Goal: Task Accomplishment & Management: Manage account settings

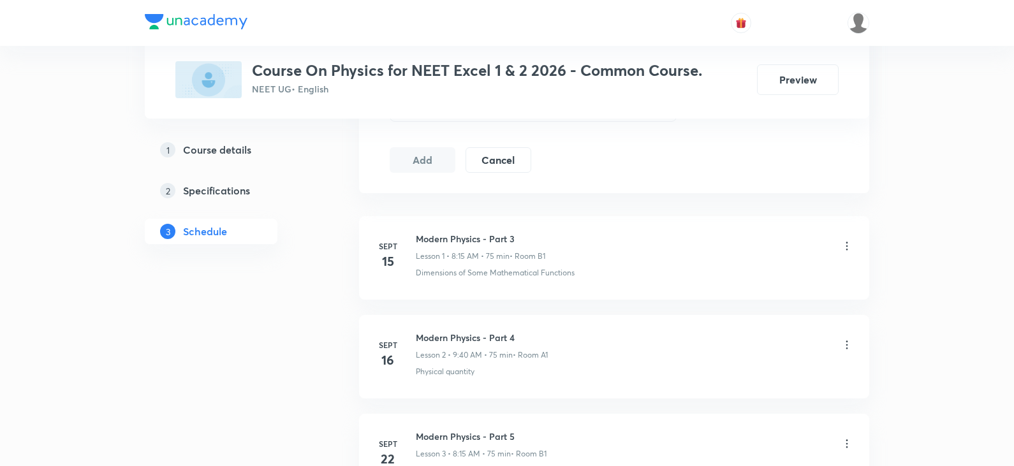
scroll to position [1248, 0]
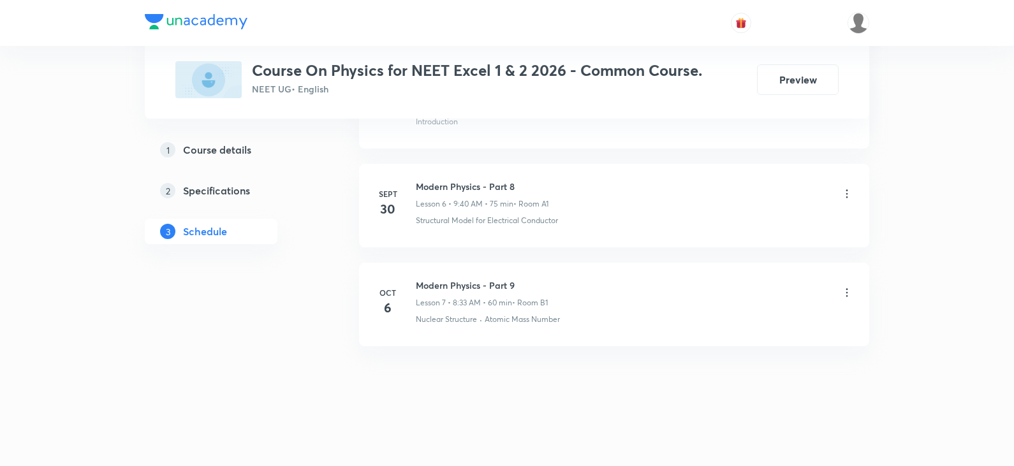
click at [468, 286] on h6 "Modern Physics - Part 9" at bounding box center [482, 285] width 132 height 13
copy h6 "Modern Physics - Part 9"
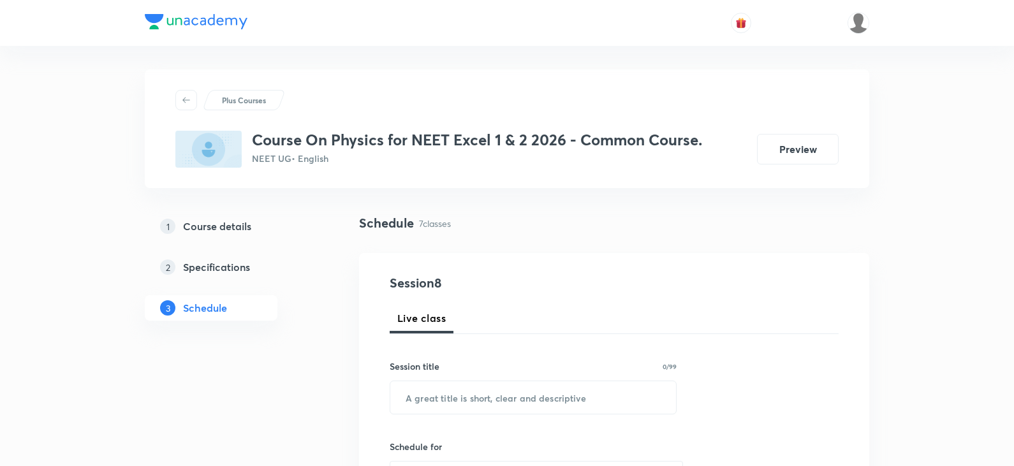
scroll to position [0, 0]
click at [477, 406] on input "text" at bounding box center [533, 399] width 286 height 33
paste input "Modern Physics - Part 9"
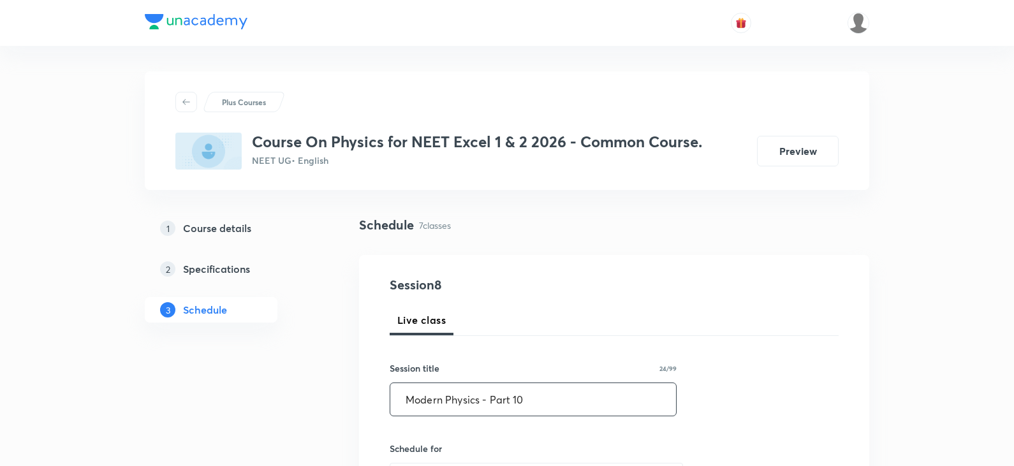
scroll to position [128, 0]
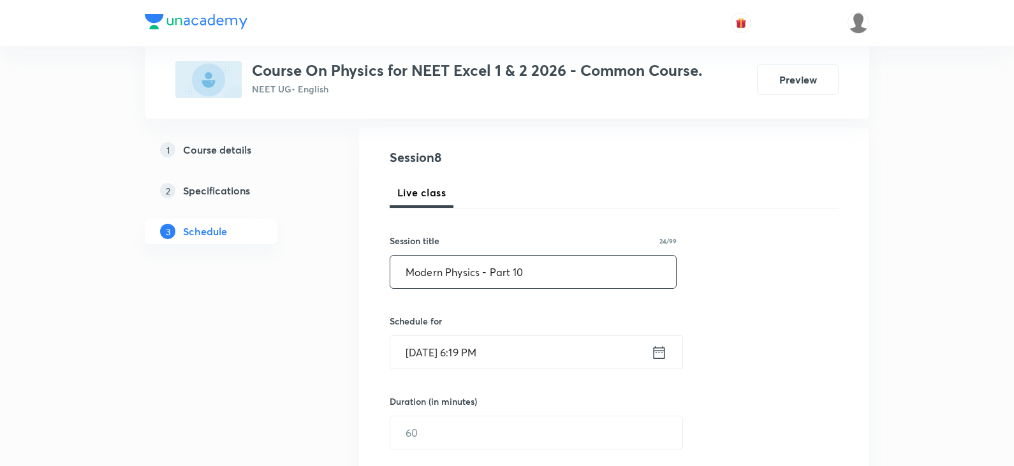
type input "Modern Physics - Part 10"
click at [658, 352] on icon at bounding box center [659, 353] width 16 height 18
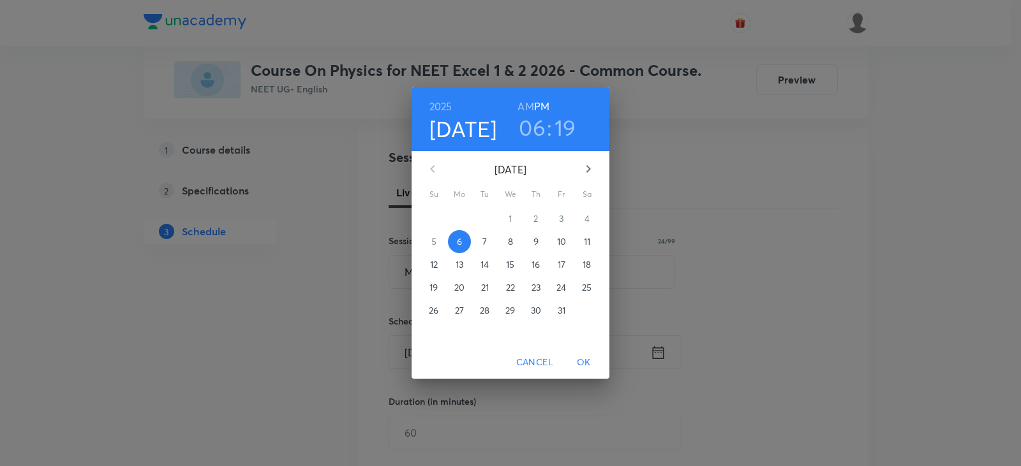
click at [482, 242] on p "7" at bounding box center [484, 241] width 4 height 13
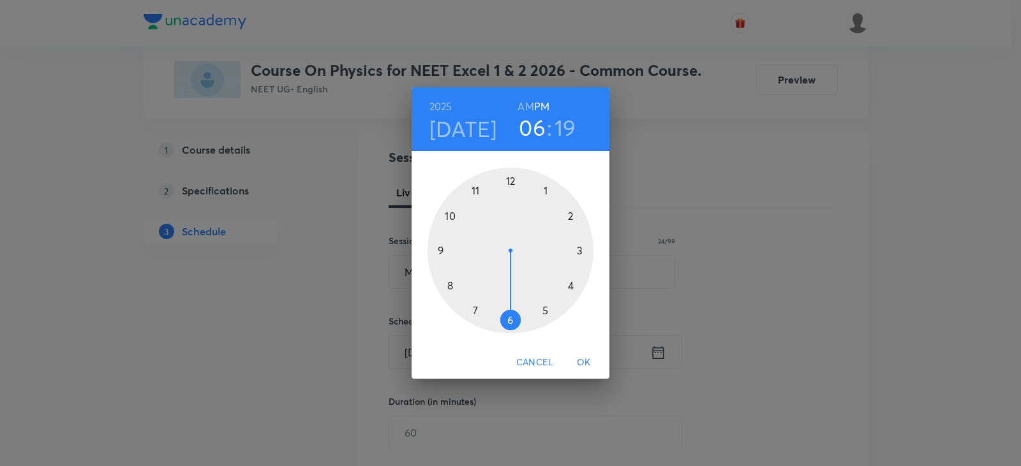
click at [545, 185] on div at bounding box center [510, 251] width 166 height 166
click at [508, 321] on div at bounding box center [510, 251] width 166 height 166
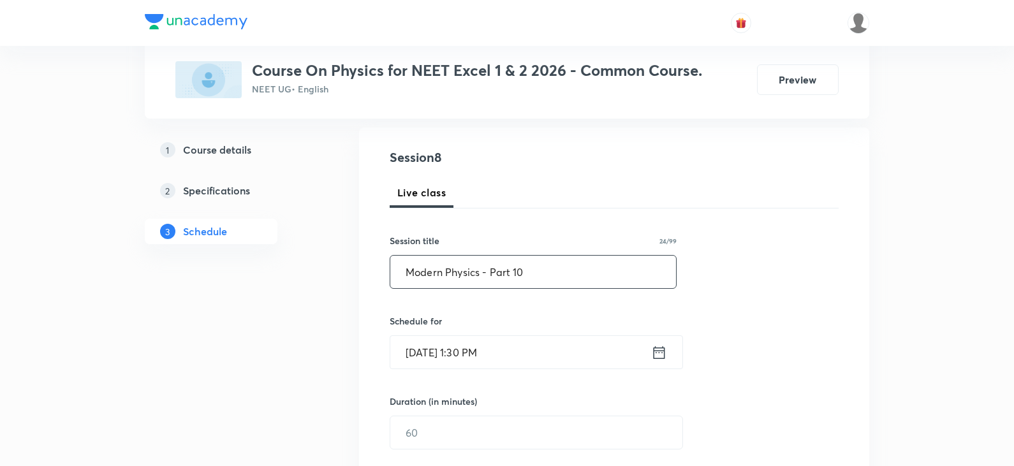
scroll to position [255, 0]
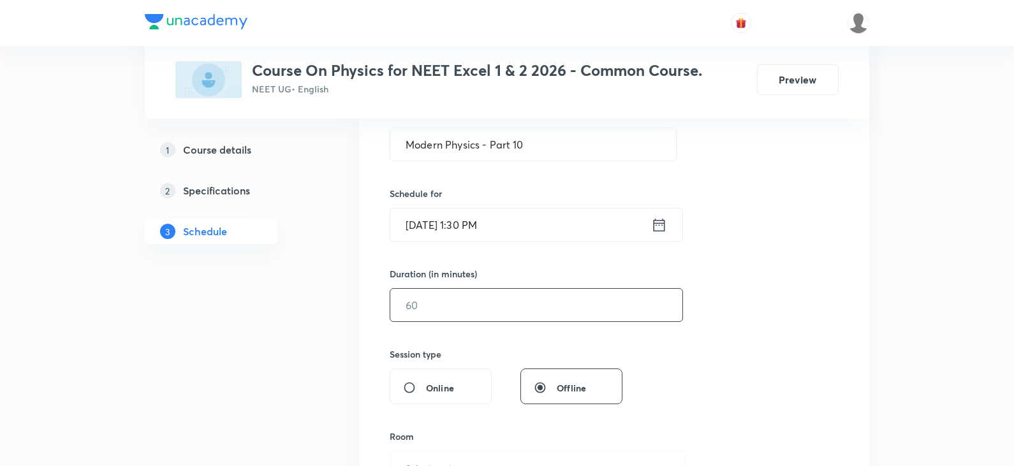
click at [471, 312] on input "text" at bounding box center [536, 305] width 292 height 33
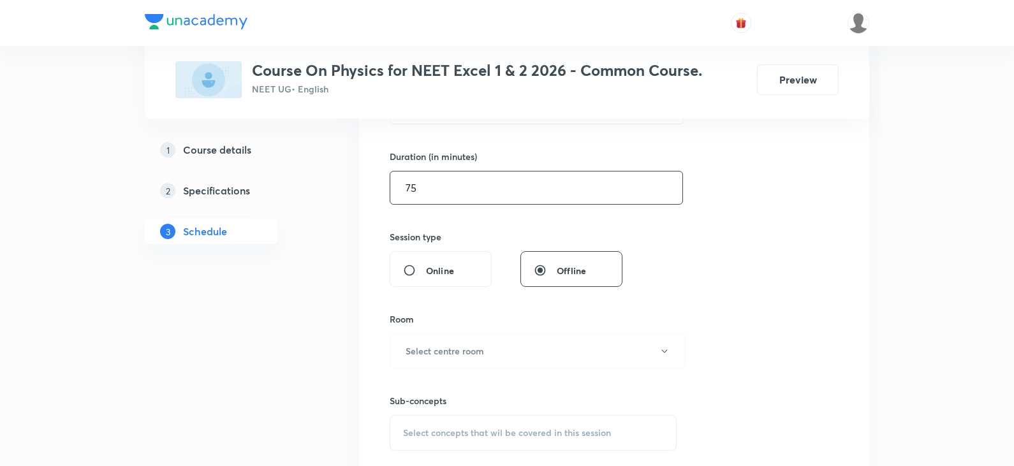
scroll to position [383, 0]
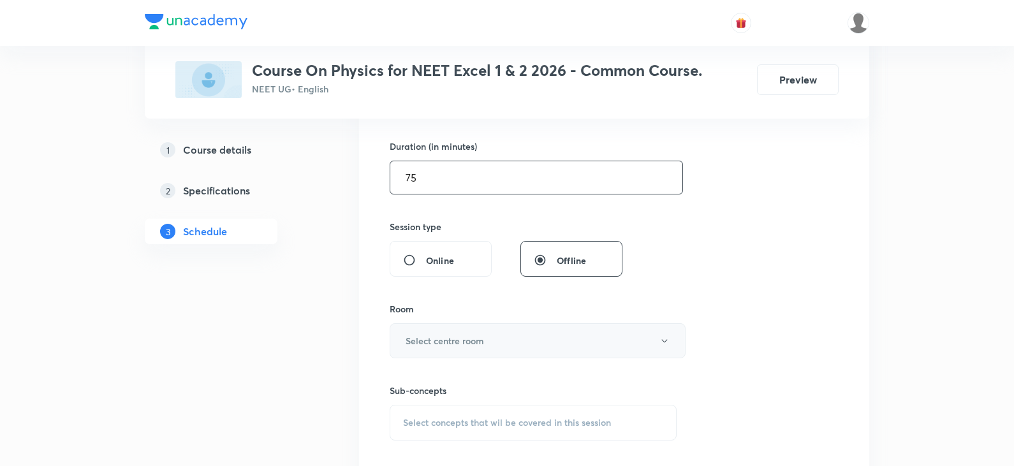
type input "75"
click at [464, 339] on h6 "Select centre room" at bounding box center [445, 340] width 78 height 13
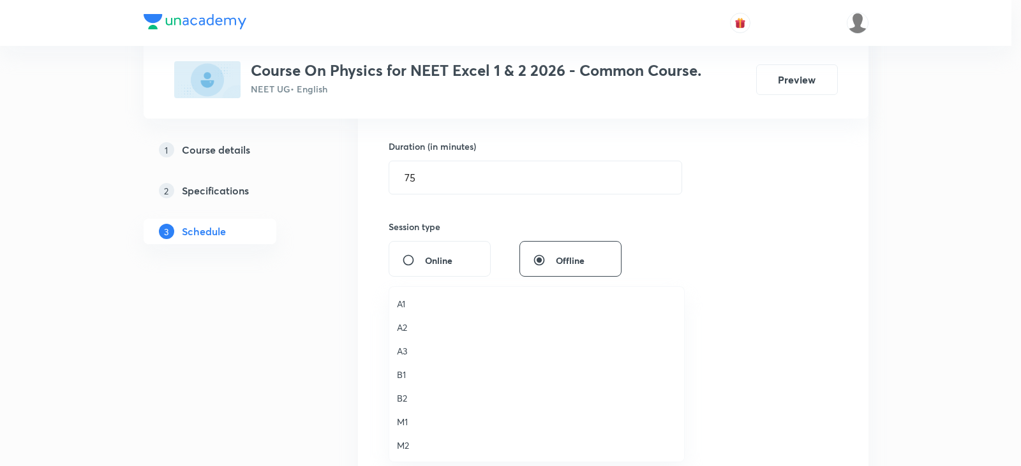
click at [410, 303] on span "A1" at bounding box center [536, 303] width 279 height 13
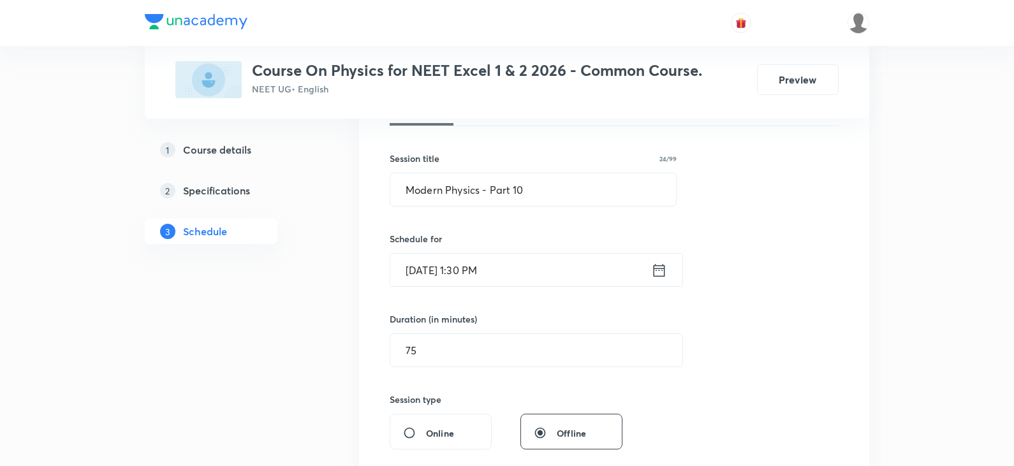
scroll to position [191, 0]
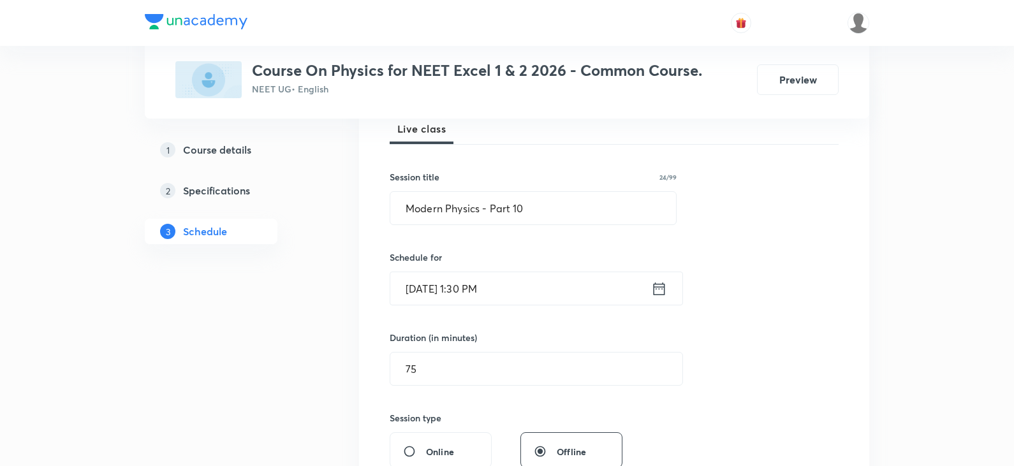
click at [655, 292] on icon at bounding box center [659, 289] width 16 height 18
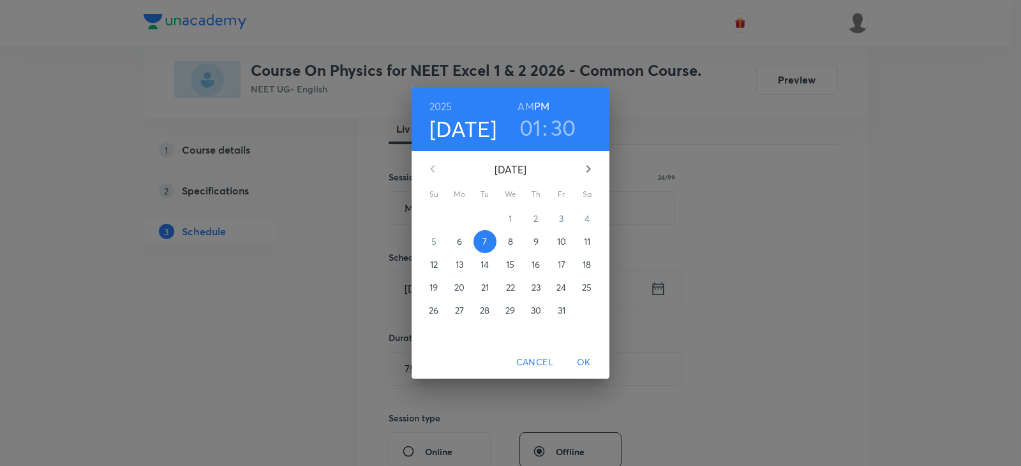
click at [526, 101] on h6 "AM" at bounding box center [525, 107] width 16 height 18
click at [533, 128] on h3 "01" at bounding box center [530, 127] width 22 height 27
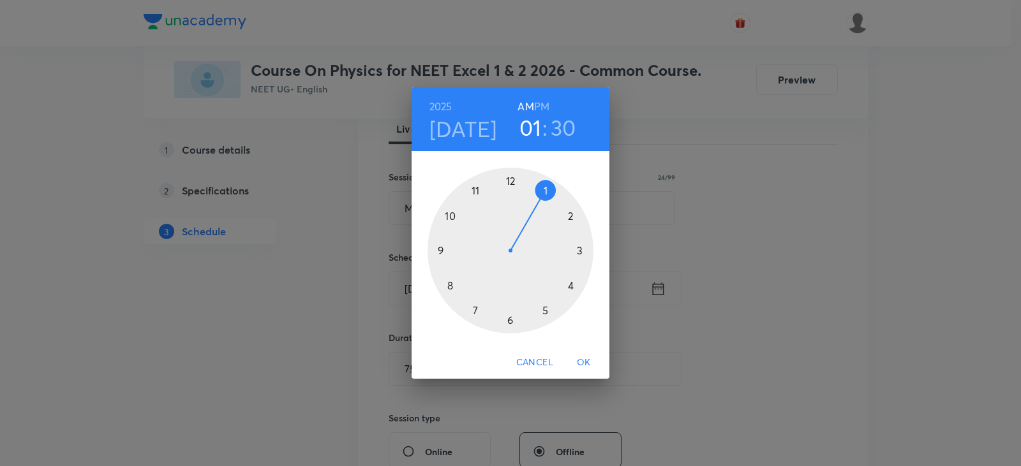
click at [441, 250] on div at bounding box center [510, 251] width 166 height 166
click at [447, 285] on div at bounding box center [510, 251] width 166 height 166
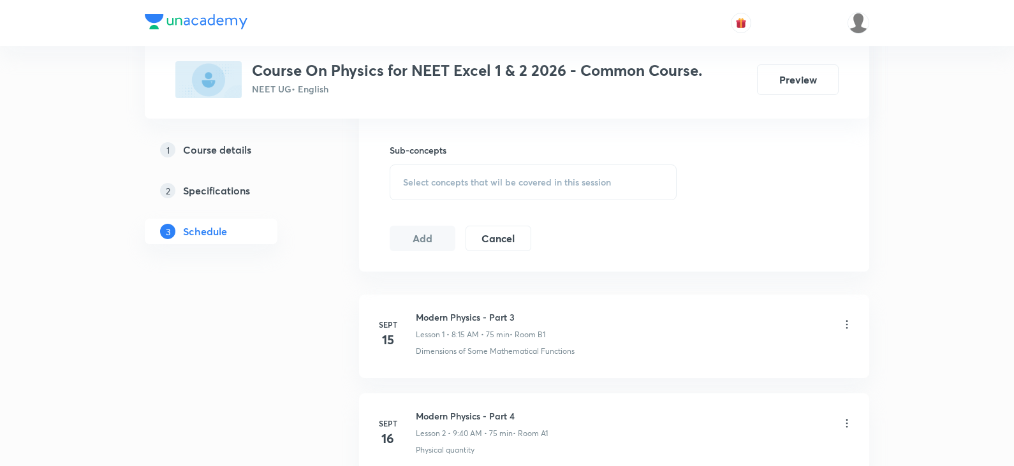
scroll to position [447, 0]
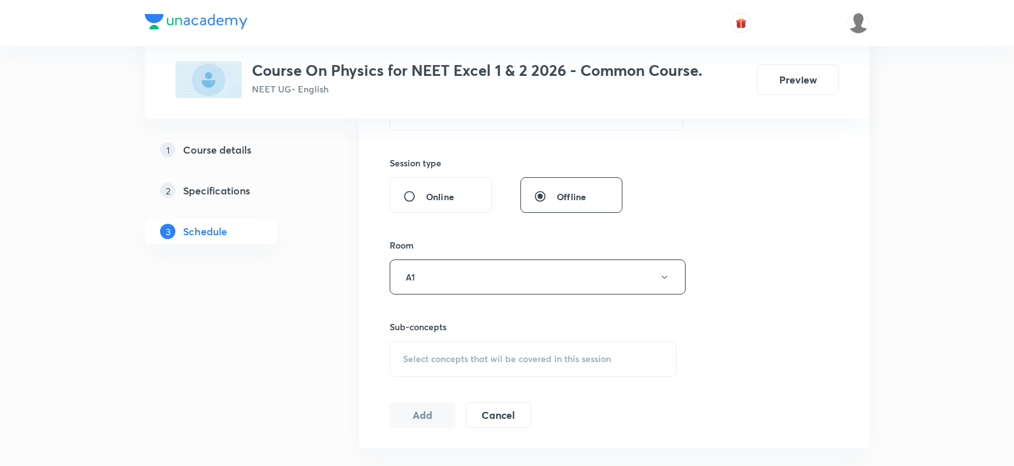
click at [460, 348] on div "Select concepts that wil be covered in this session" at bounding box center [533, 359] width 287 height 36
drag, startPoint x: 497, startPoint y: 400, endPoint x: 542, endPoint y: 396, distance: 45.5
click at [542, 396] on input "Modern Physics - Part 9" at bounding box center [493, 399] width 144 height 33
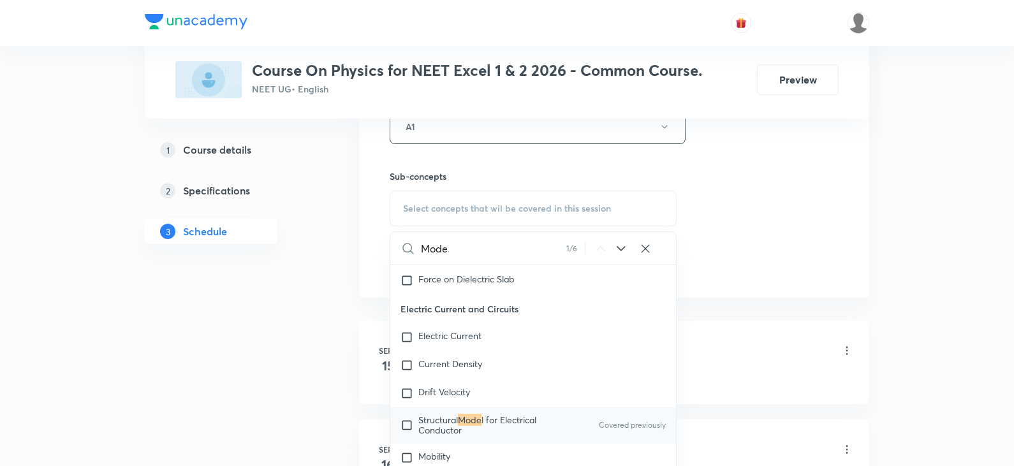
scroll to position [638, 0]
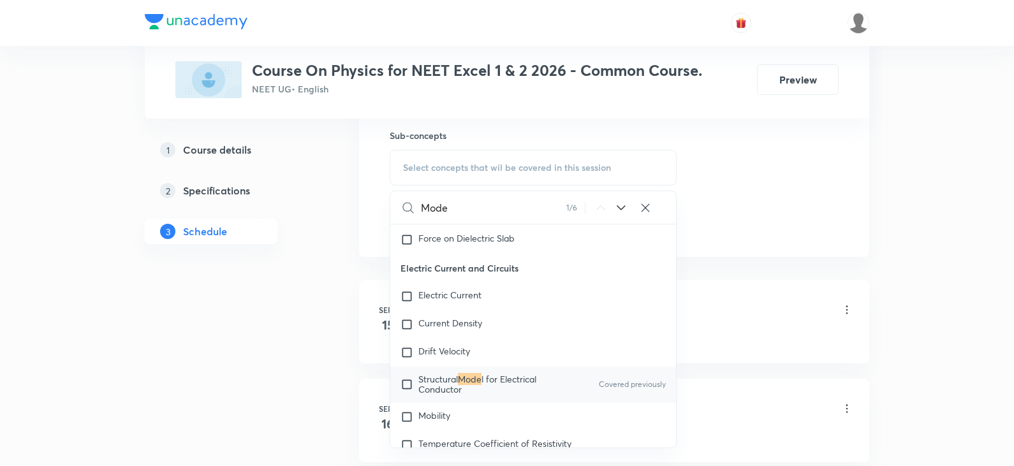
drag, startPoint x: 457, startPoint y: 208, endPoint x: 406, endPoint y: 208, distance: 51.0
click at [406, 208] on div "Mode 1 / 6 ​" at bounding box center [533, 207] width 286 height 33
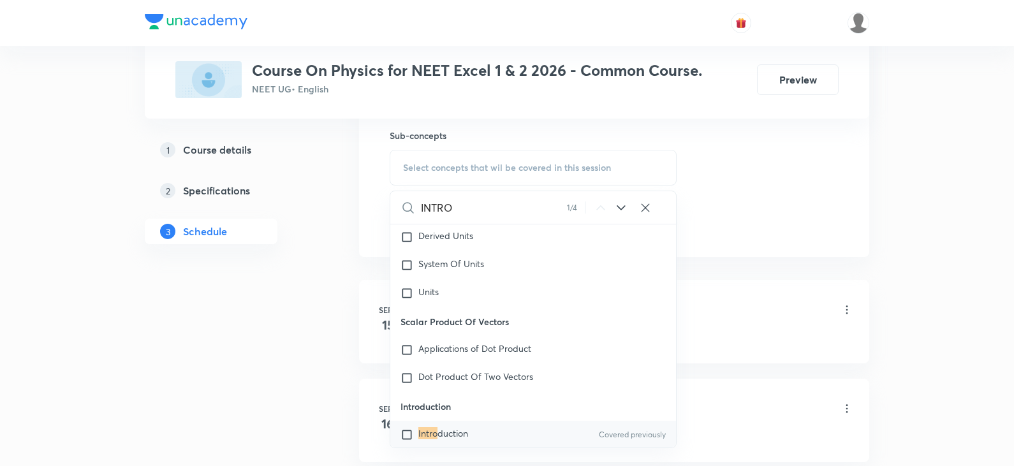
scroll to position [21407, 0]
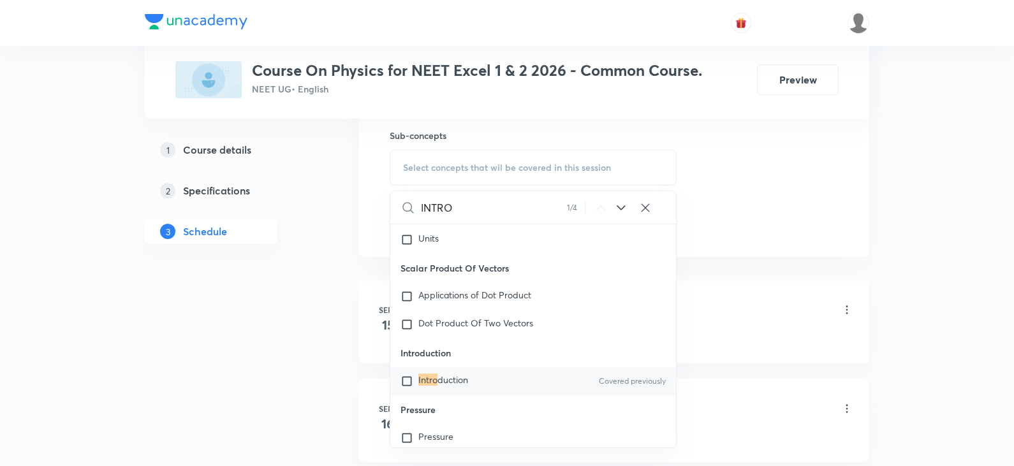
type input "INTRO"
click at [482, 396] on div "Intro duction Covered previously" at bounding box center [533, 381] width 286 height 28
checkbox input "true"
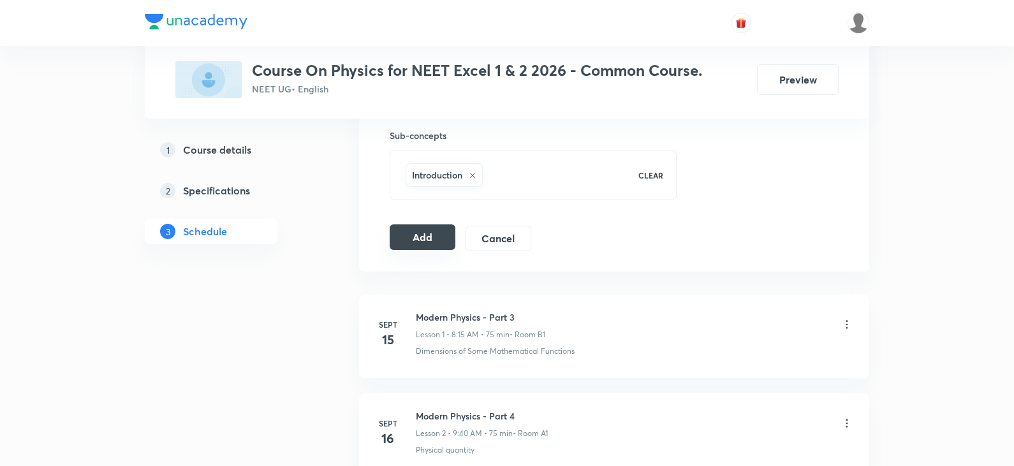
click at [422, 242] on button "Add" at bounding box center [423, 238] width 66 height 26
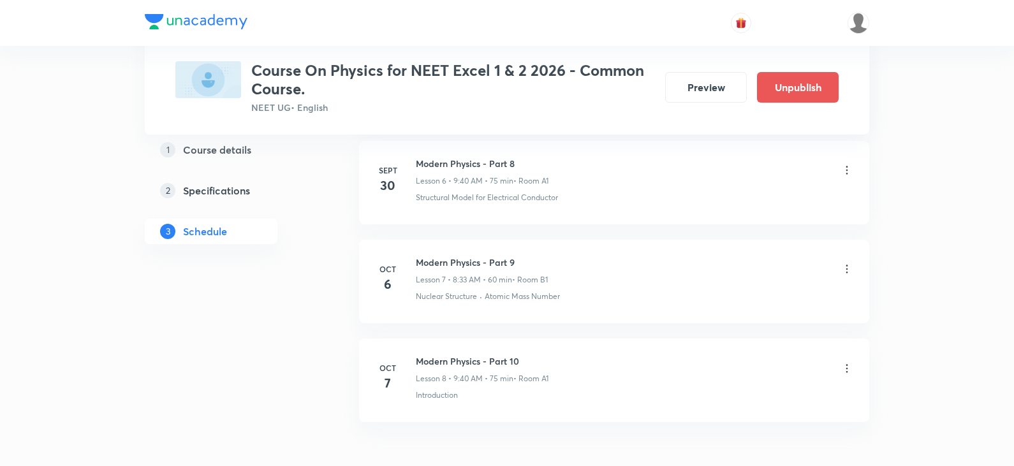
scroll to position [777, 0]
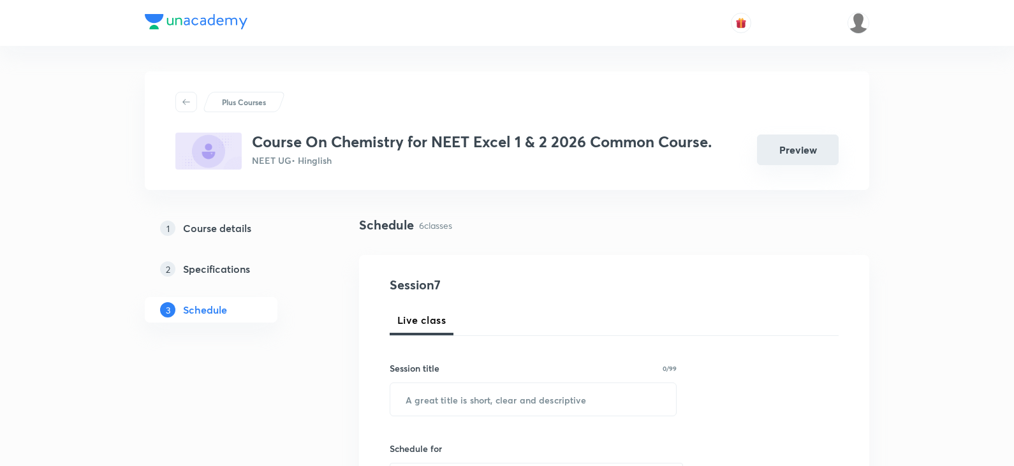
click at [808, 141] on button "Preview" at bounding box center [798, 150] width 82 height 31
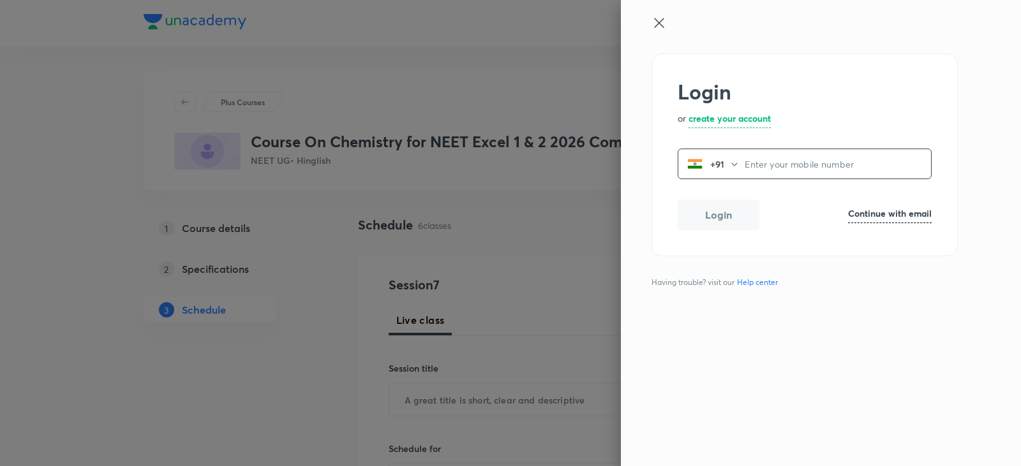
click at [912, 214] on h6 "Continue with email" at bounding box center [890, 213] width 84 height 13
paste input "operations.nashik@unacademy.com"
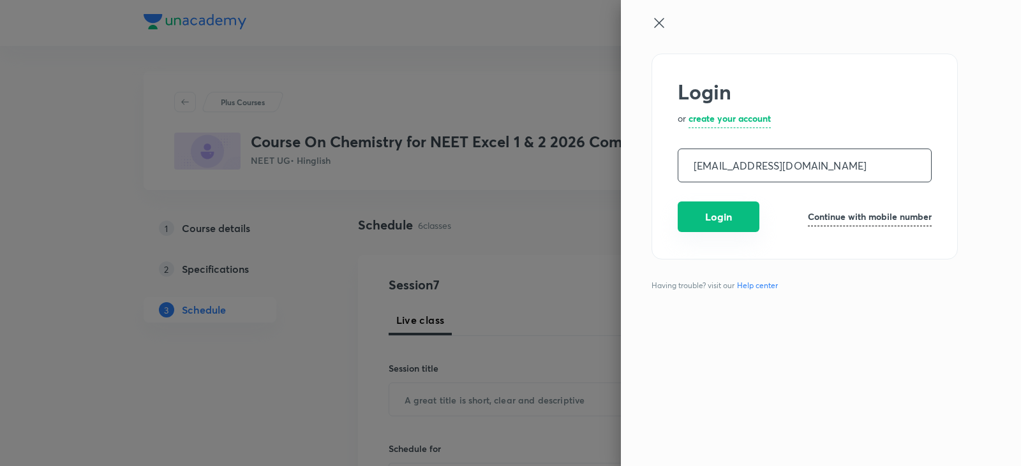
type input "operations.nashik@unacademy.com"
click at [721, 223] on button "Login" at bounding box center [719, 217] width 82 height 31
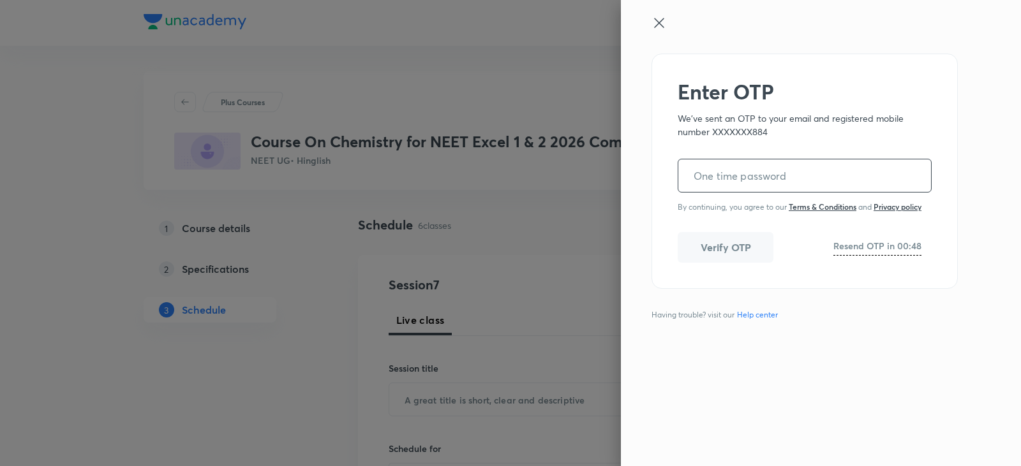
paste input "004961"
type input "004961"
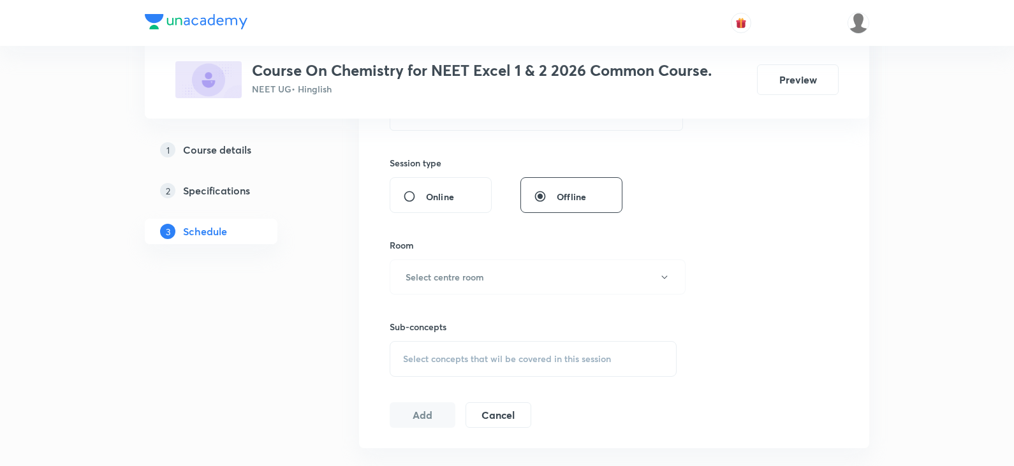
scroll to position [1150, 0]
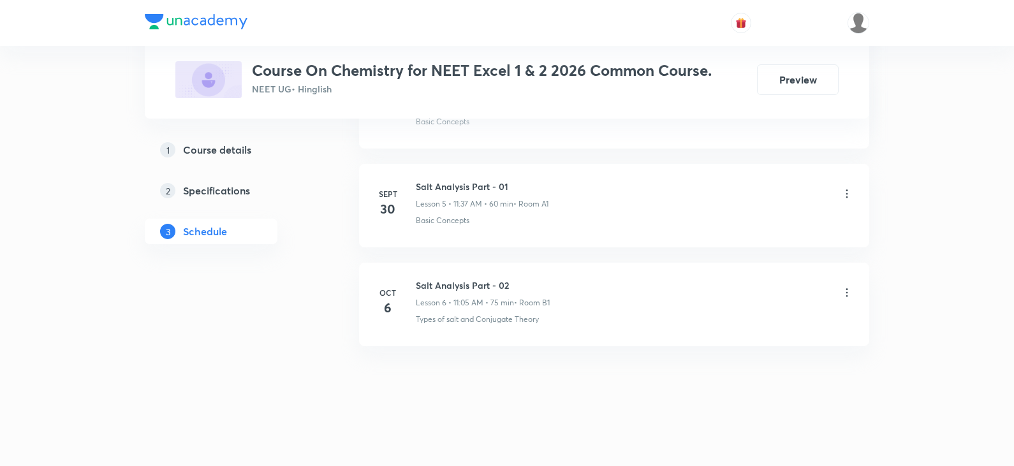
click at [480, 288] on h6 "Salt Analysis Part - 02" at bounding box center [483, 285] width 134 height 13
copy h6 "Salt Analysis Part - 02"
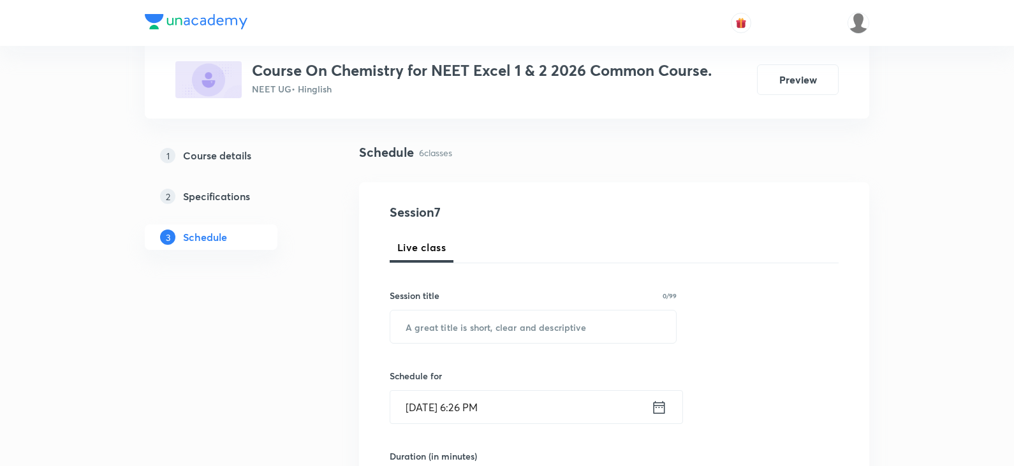
scroll to position [0, 0]
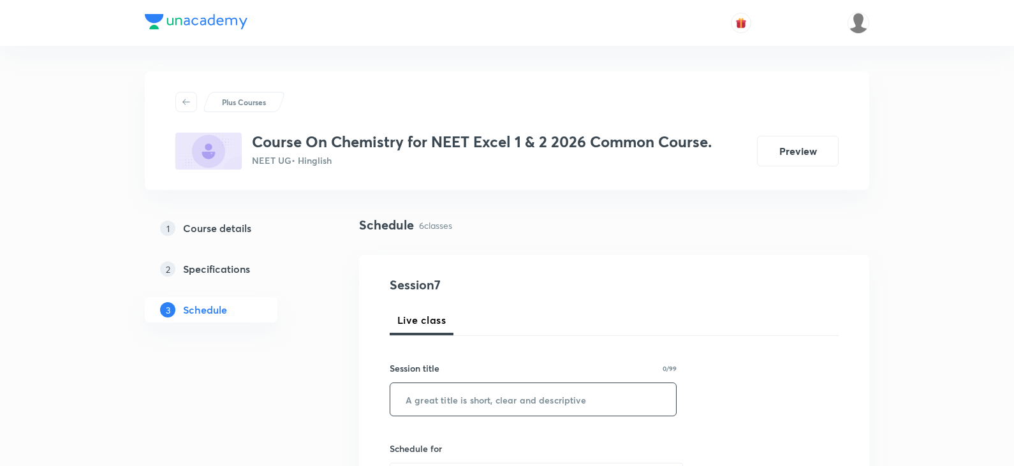
click at [567, 414] on input "text" at bounding box center [533, 399] width 286 height 33
paste input "Salt Analysis Part - 02"
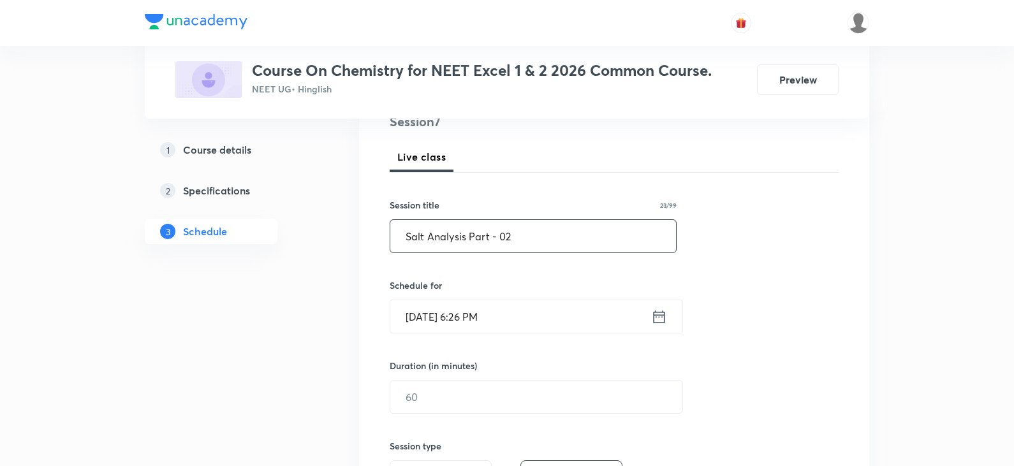
scroll to position [101, 0]
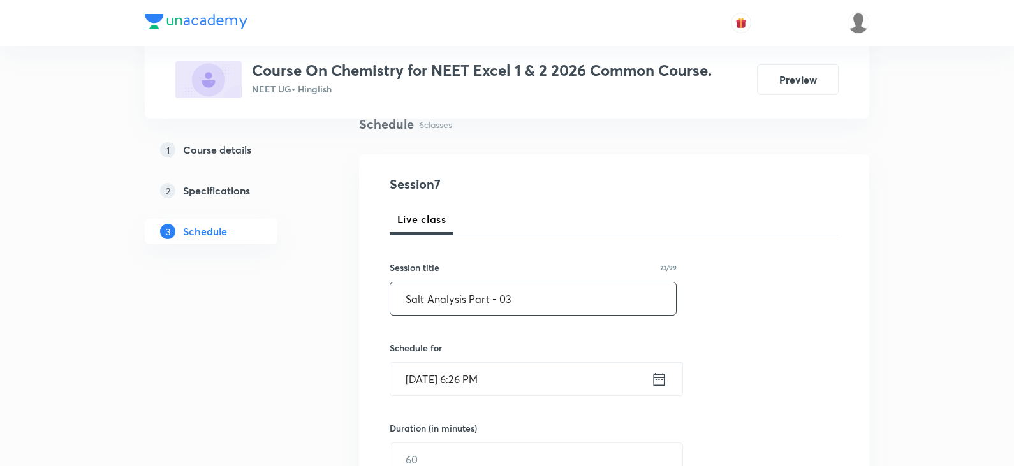
type input "Salt Analysis Part - 03"
click at [656, 376] on icon at bounding box center [659, 380] width 16 height 18
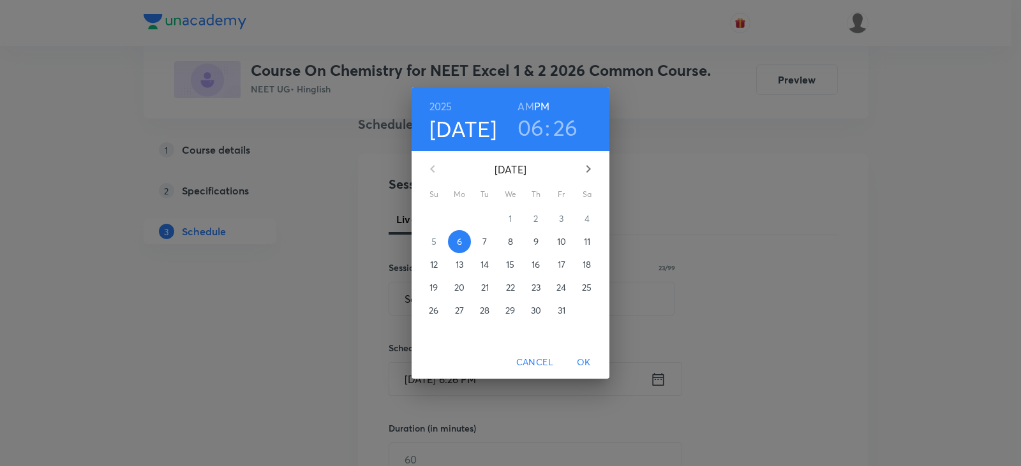
click at [485, 242] on p "7" at bounding box center [484, 241] width 4 height 13
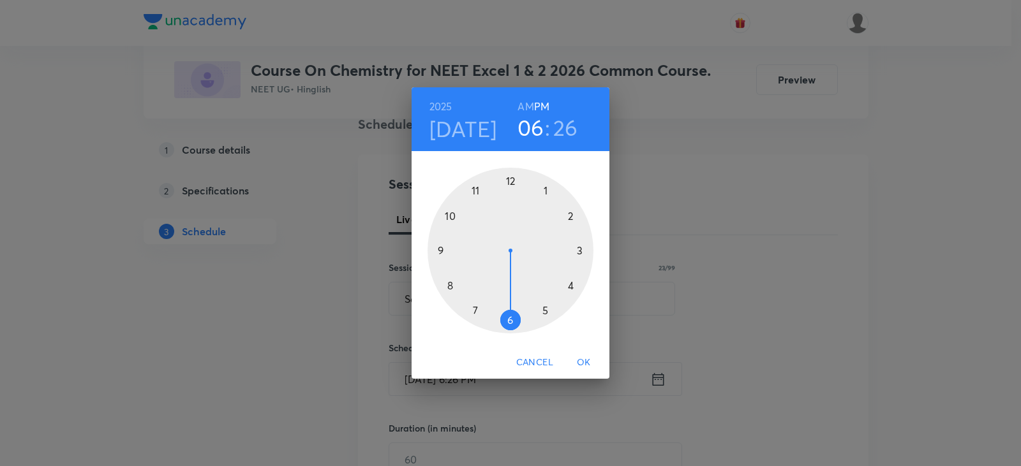
click at [525, 102] on h6 "AM" at bounding box center [525, 107] width 16 height 18
click at [475, 186] on div at bounding box center [510, 251] width 166 height 166
click at [547, 191] on div at bounding box center [510, 251] width 166 height 166
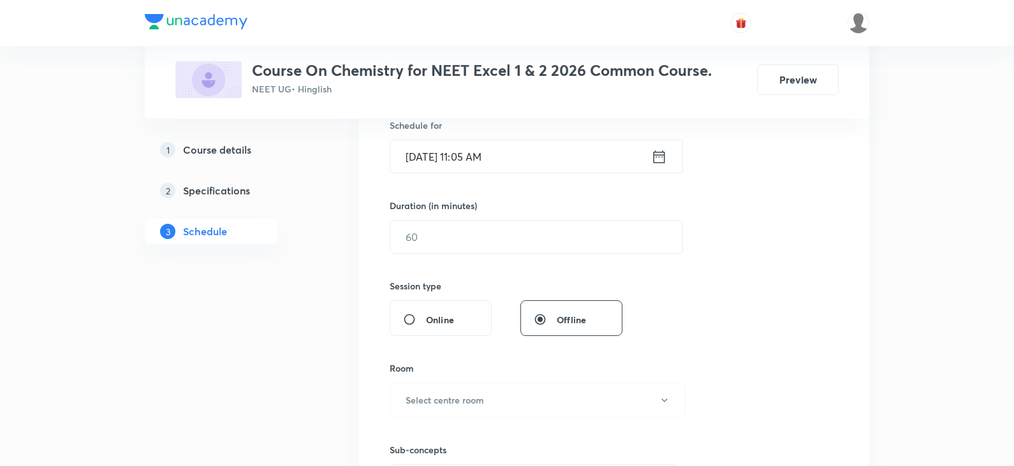
scroll to position [356, 0]
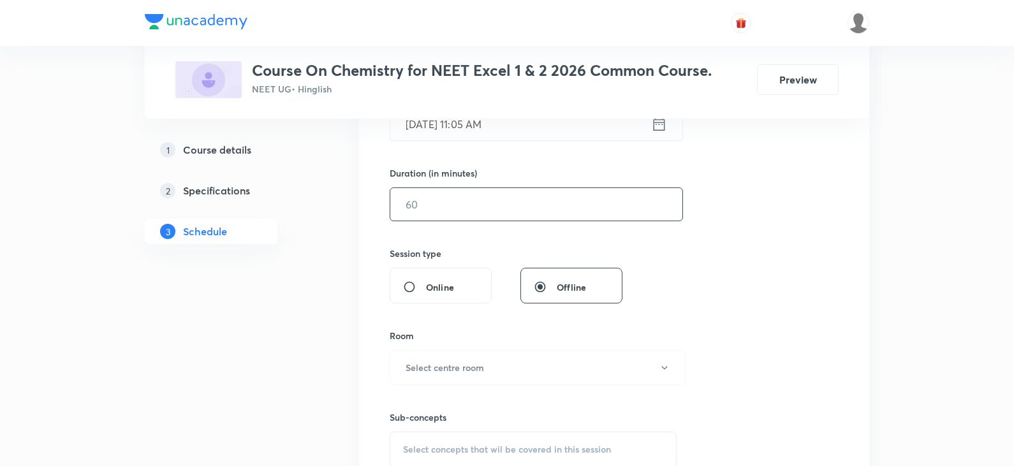
click at [541, 197] on input "text" at bounding box center [536, 204] width 292 height 33
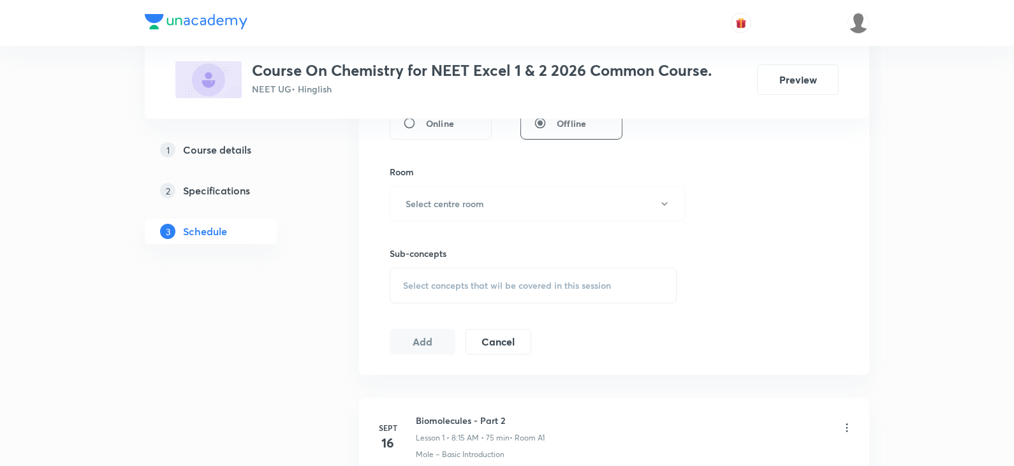
scroll to position [547, 0]
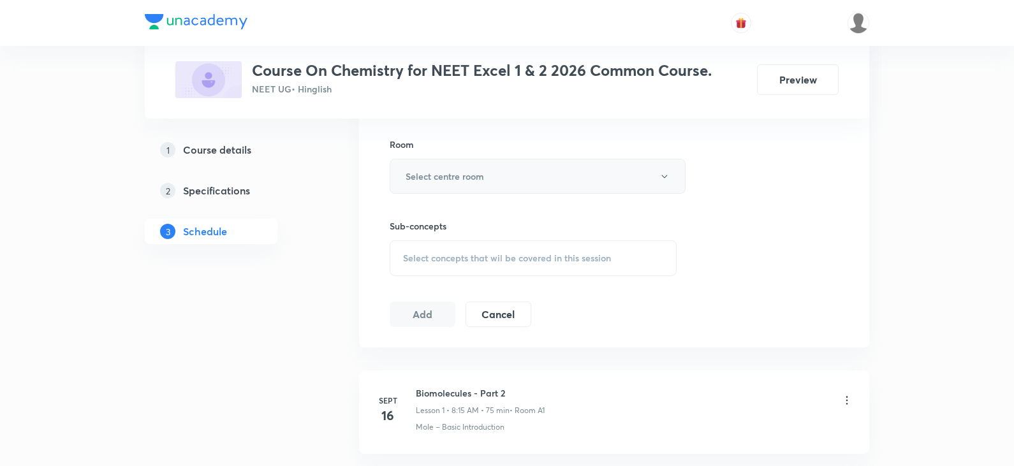
type input "75"
click at [499, 168] on button "Select centre room" at bounding box center [538, 176] width 296 height 35
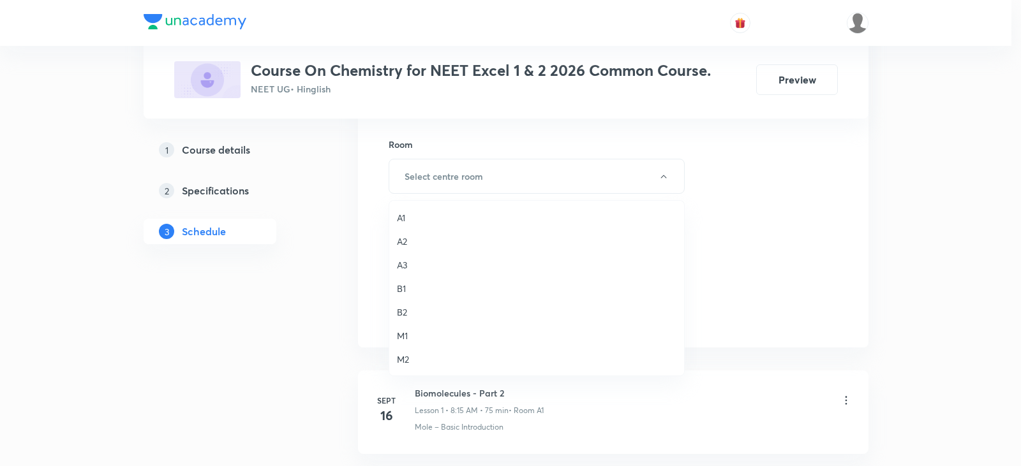
click at [414, 219] on span "A1" at bounding box center [536, 217] width 279 height 13
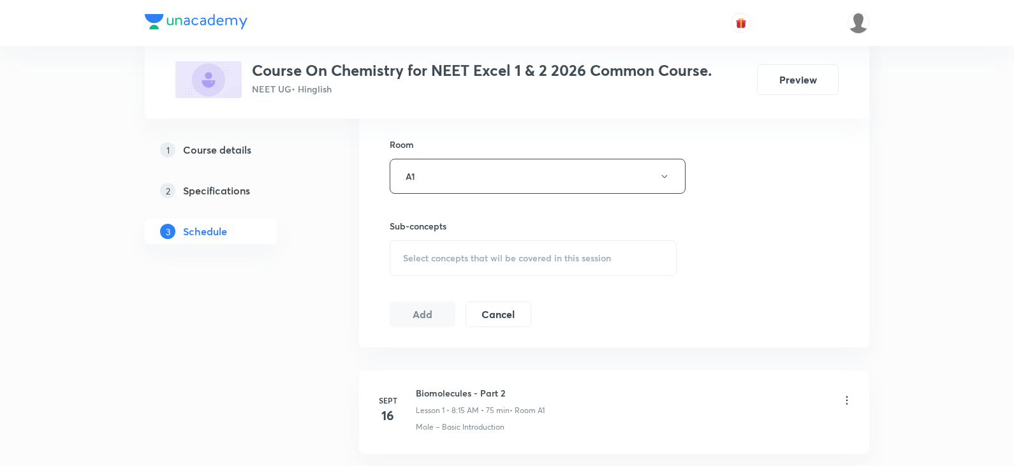
click at [459, 253] on span "Select concepts that wil be covered in this session" at bounding box center [507, 258] width 208 height 10
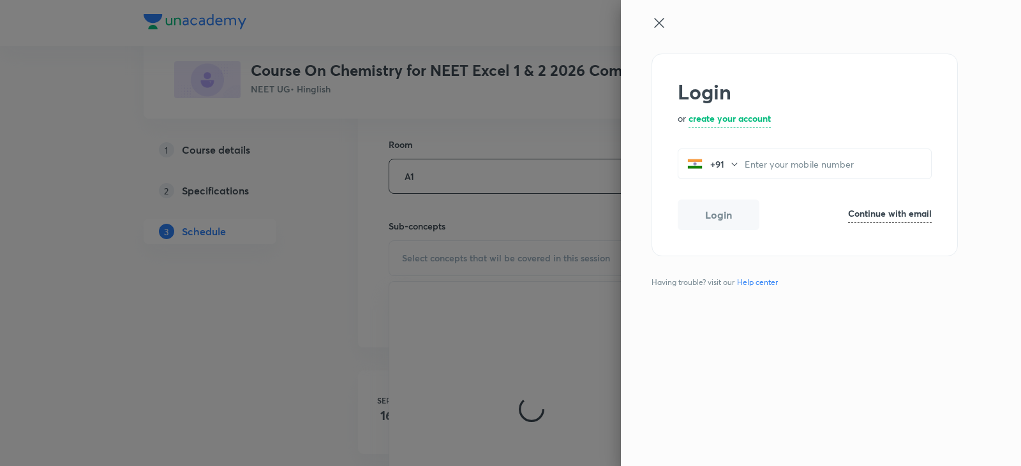
click at [660, 21] on icon at bounding box center [659, 23] width 10 height 10
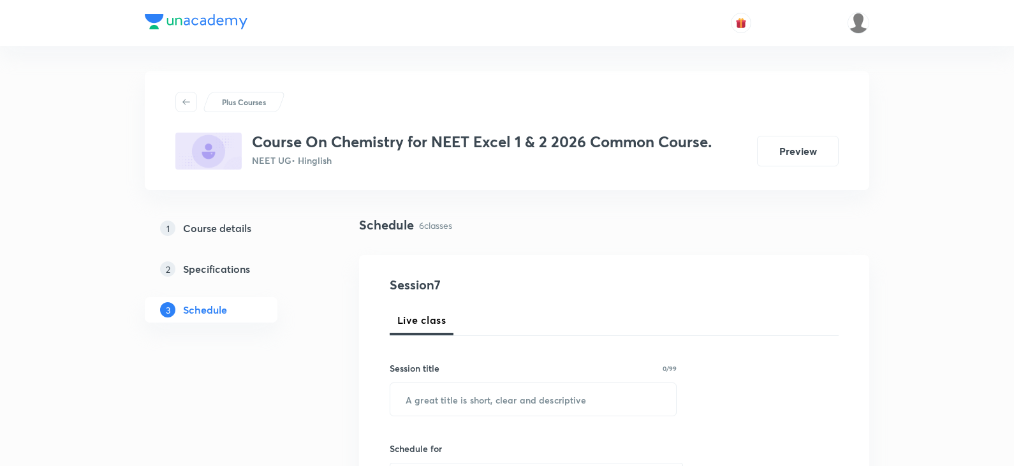
scroll to position [1150, 0]
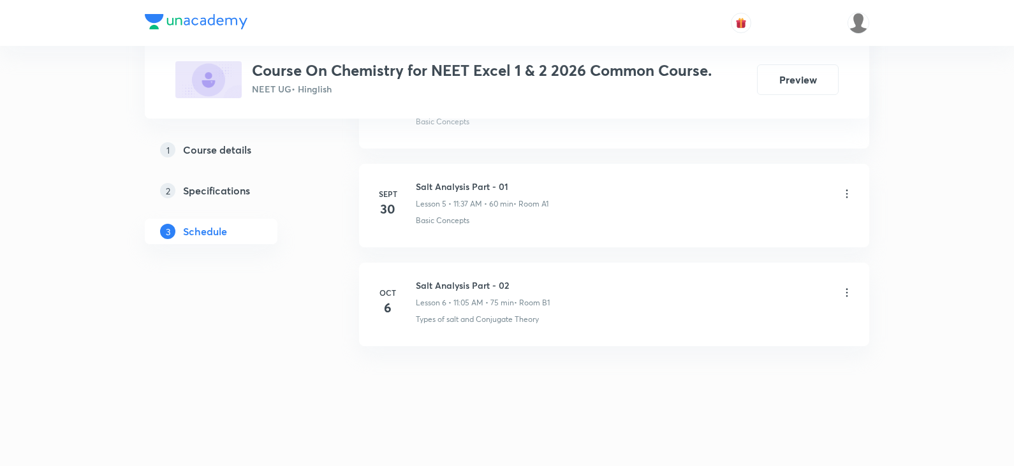
click at [472, 274] on li "[DATE] Salt Analysis Part - 02 Lesson 6 • 11:05 AM • 75 min • Room B1 Types of …" at bounding box center [614, 305] width 510 height 84
click at [471, 280] on h6 "Salt Analysis Part - 02" at bounding box center [483, 285] width 134 height 13
copy h6 "Salt Analysis Part - 02"
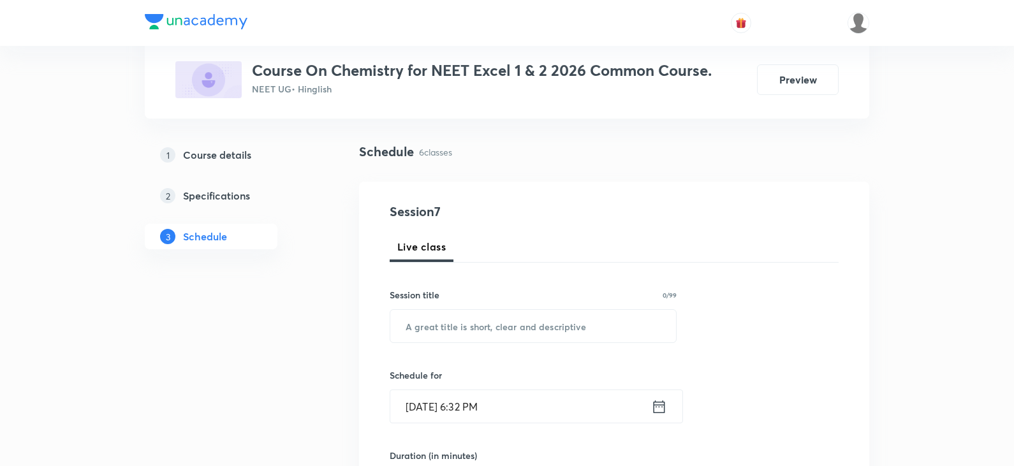
scroll to position [0, 0]
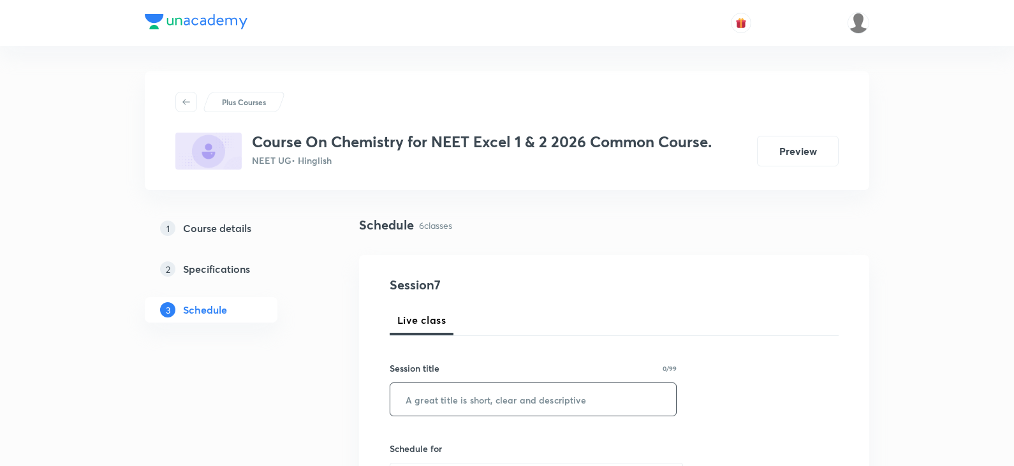
click at [493, 390] on input "text" at bounding box center [533, 399] width 286 height 33
paste input "Salt Analysis Part - 02"
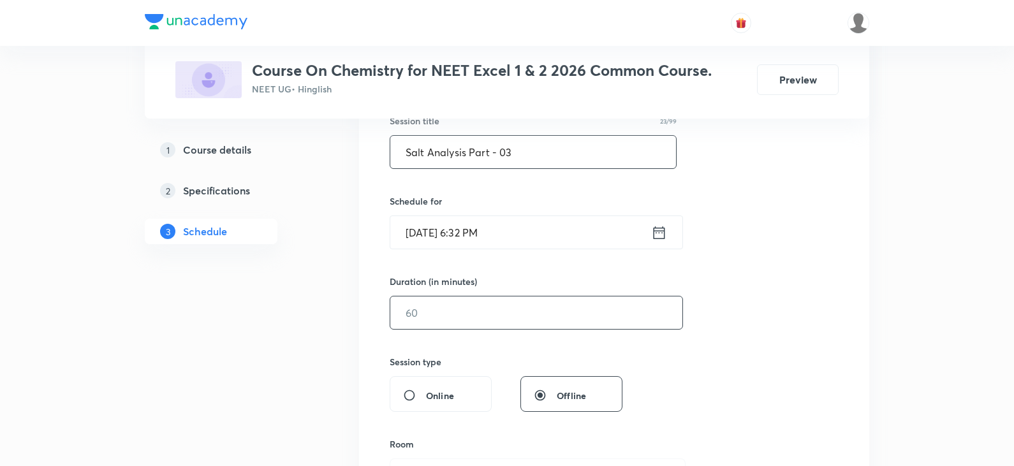
scroll to position [255, 0]
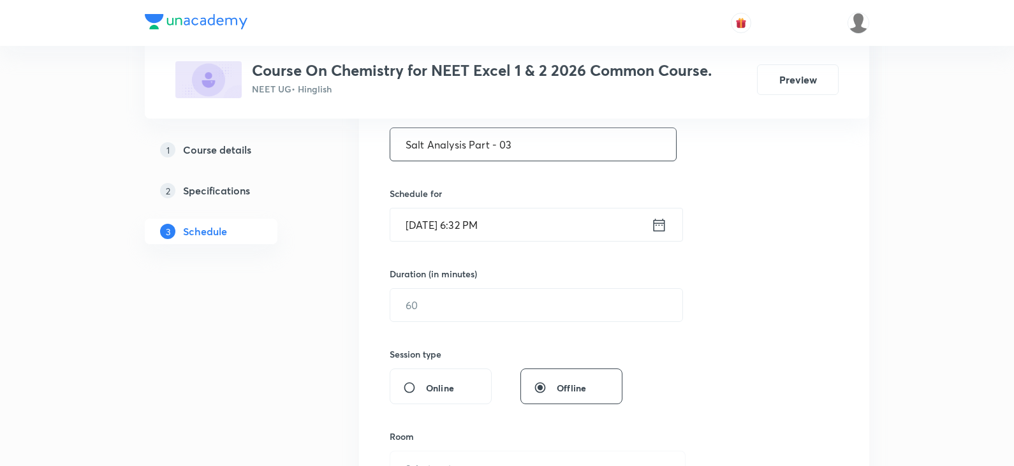
type input "Salt Analysis Part - 03"
click at [653, 228] on icon at bounding box center [659, 225] width 16 height 18
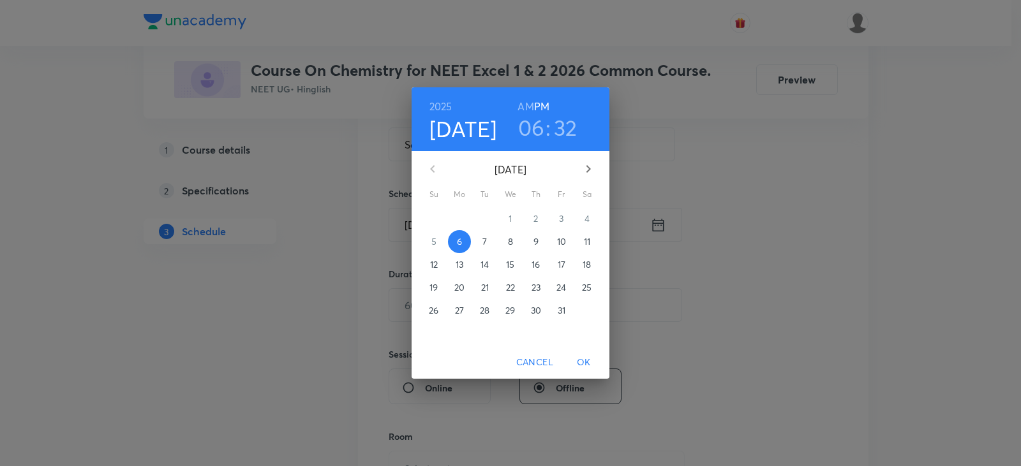
click at [487, 239] on span "7" at bounding box center [484, 241] width 23 height 13
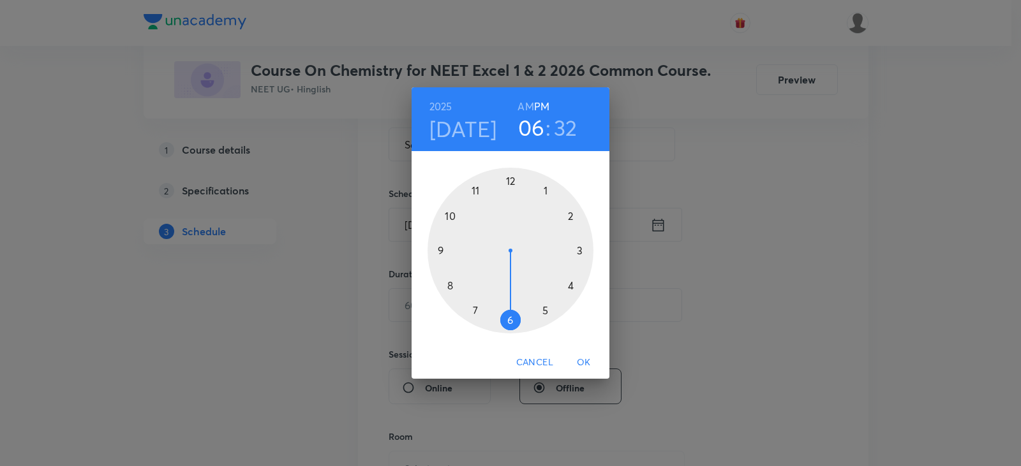
click at [479, 192] on div at bounding box center [510, 251] width 166 height 166
click at [522, 108] on h6 "AM" at bounding box center [525, 107] width 16 height 18
click at [542, 188] on div at bounding box center [510, 251] width 166 height 166
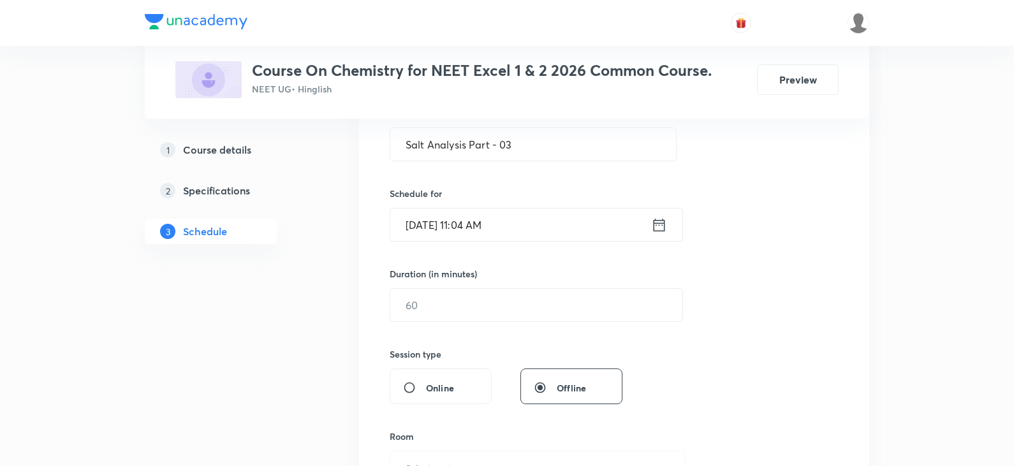
click at [663, 224] on icon at bounding box center [659, 225] width 16 height 18
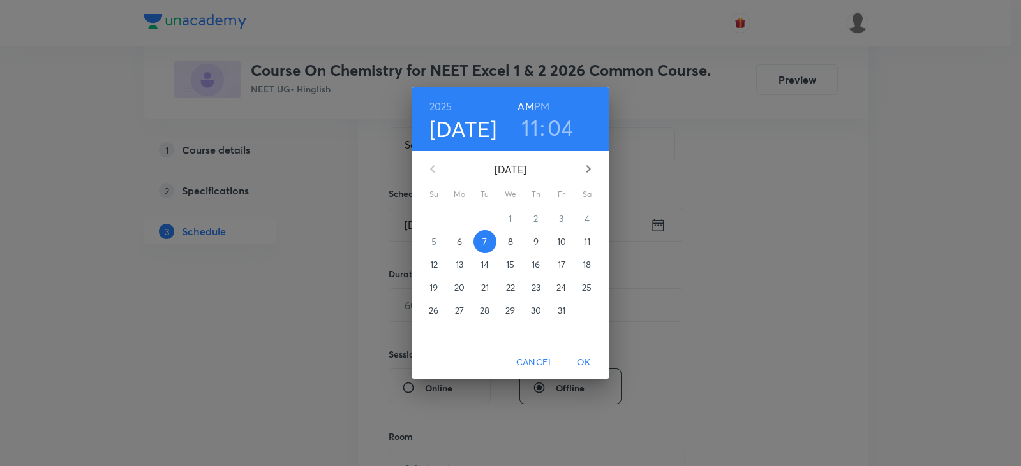
click at [567, 119] on h3 "04" at bounding box center [560, 127] width 26 height 27
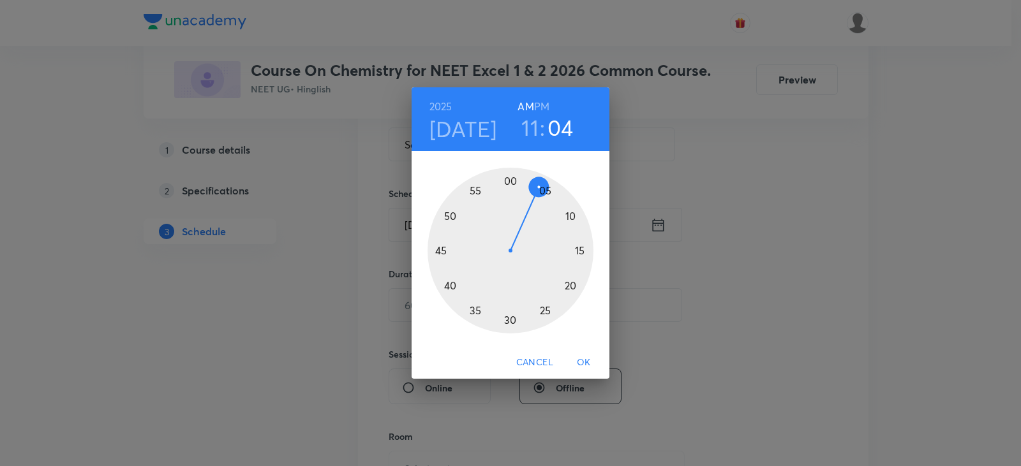
click at [550, 186] on div at bounding box center [510, 251] width 166 height 166
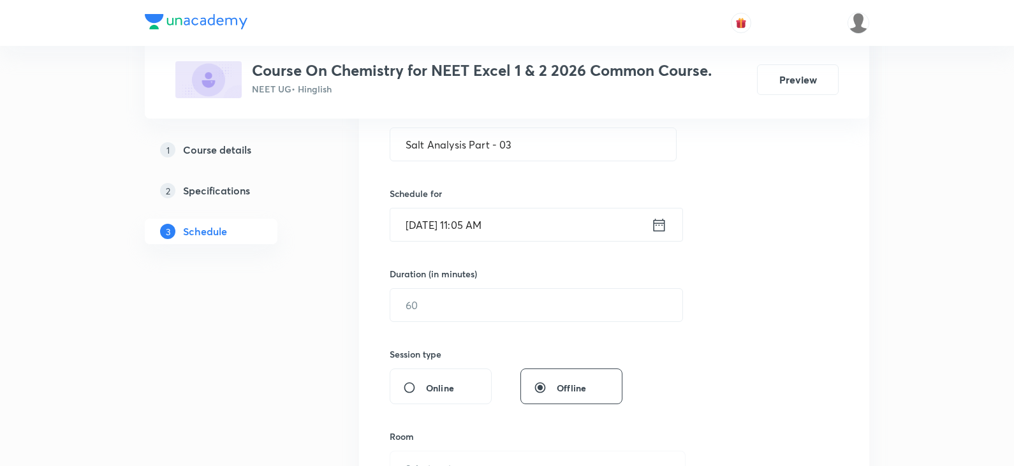
click at [473, 323] on div "Session 7 Live class Session title 23/99 Salt Analysis Part - 03 ​ Schedule for…" at bounding box center [614, 319] width 449 height 599
click at [468, 313] on input "text" at bounding box center [536, 305] width 292 height 33
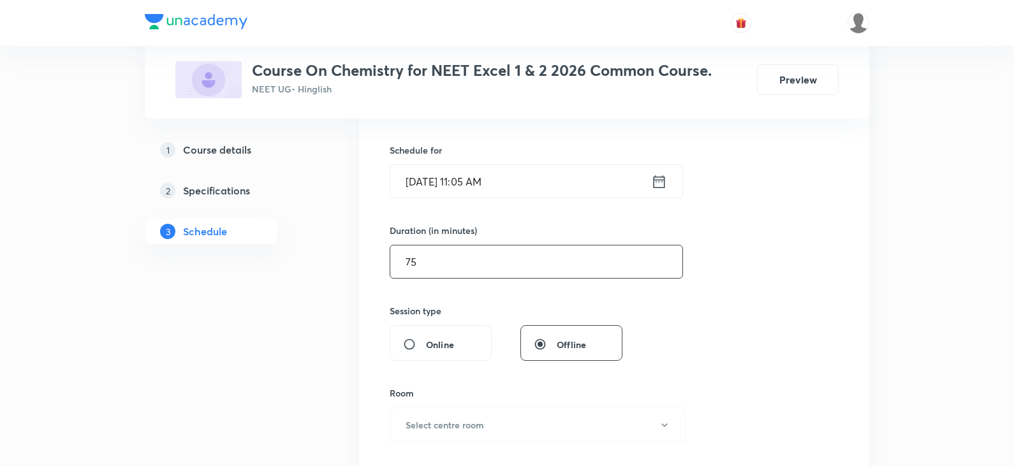
scroll to position [319, 0]
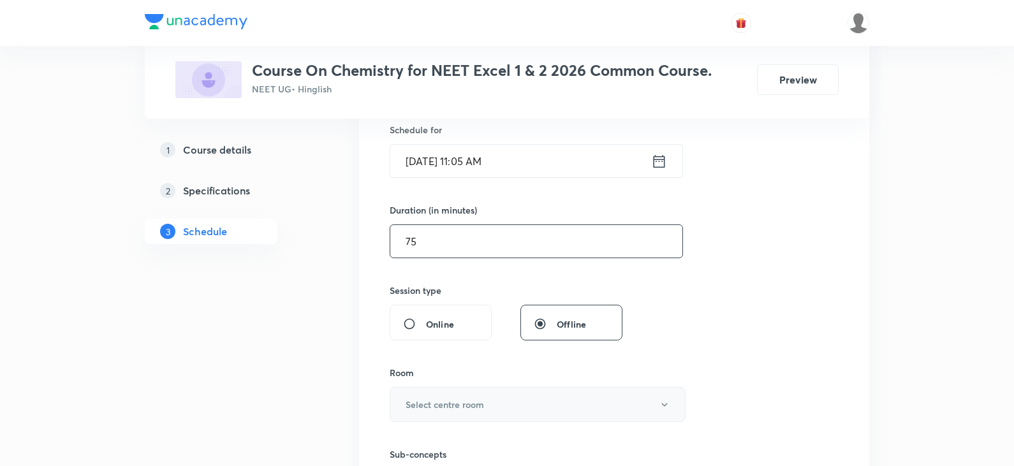
type input "75"
click at [447, 410] on h6 "Select centre room" at bounding box center [445, 404] width 78 height 13
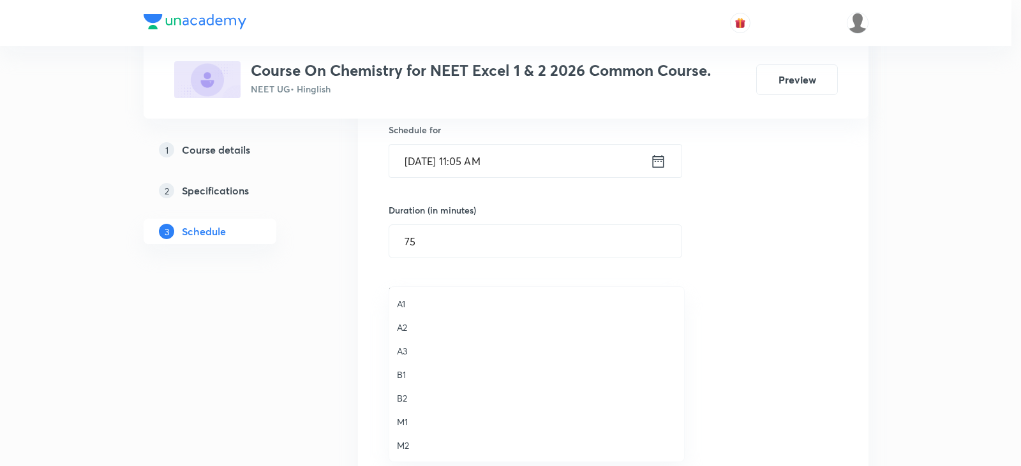
click at [406, 301] on span "A1" at bounding box center [536, 303] width 279 height 13
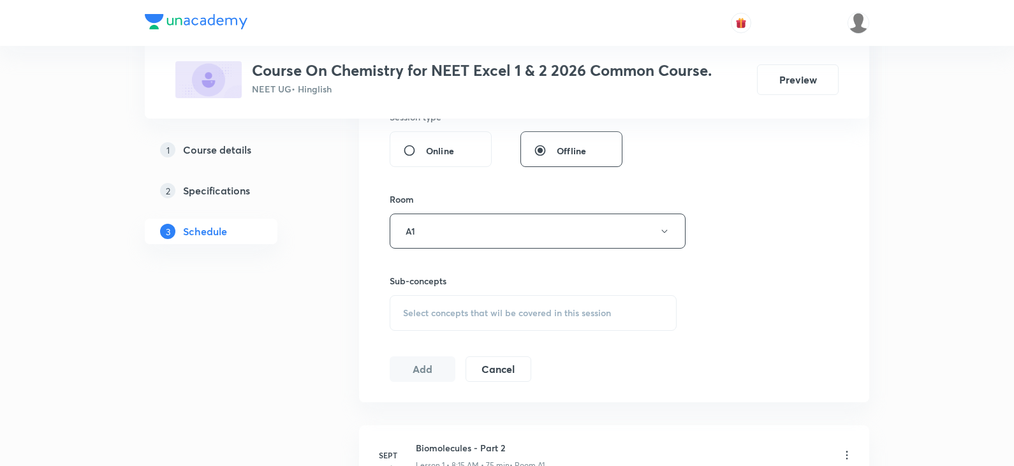
scroll to position [510, 0]
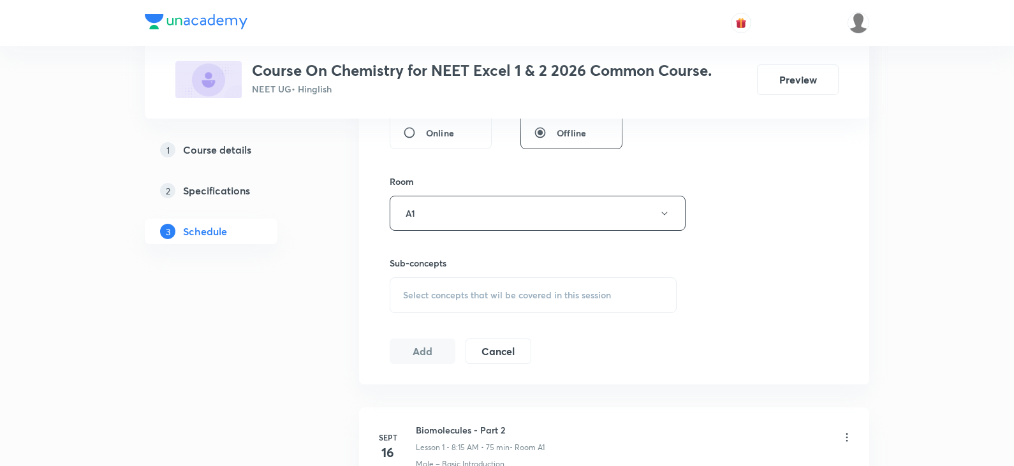
click at [524, 301] on div "Select concepts that wil be covered in this session" at bounding box center [533, 296] width 287 height 36
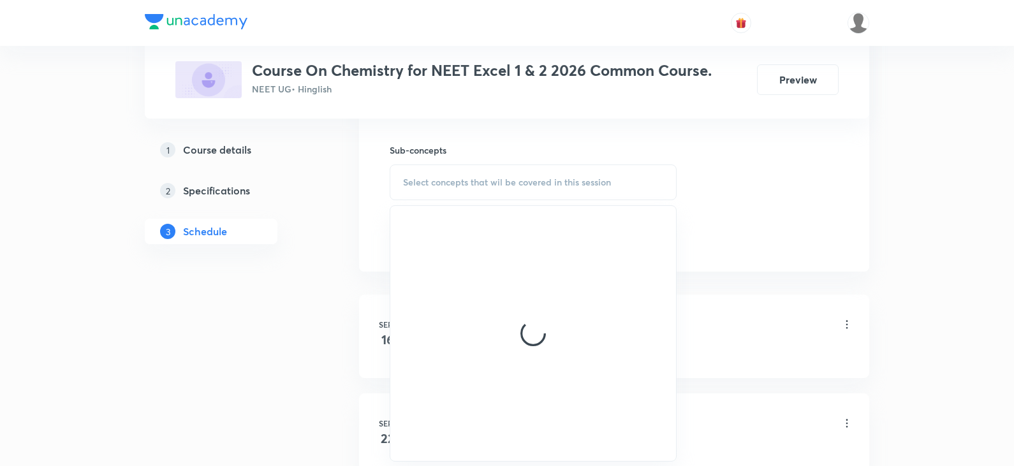
scroll to position [638, 0]
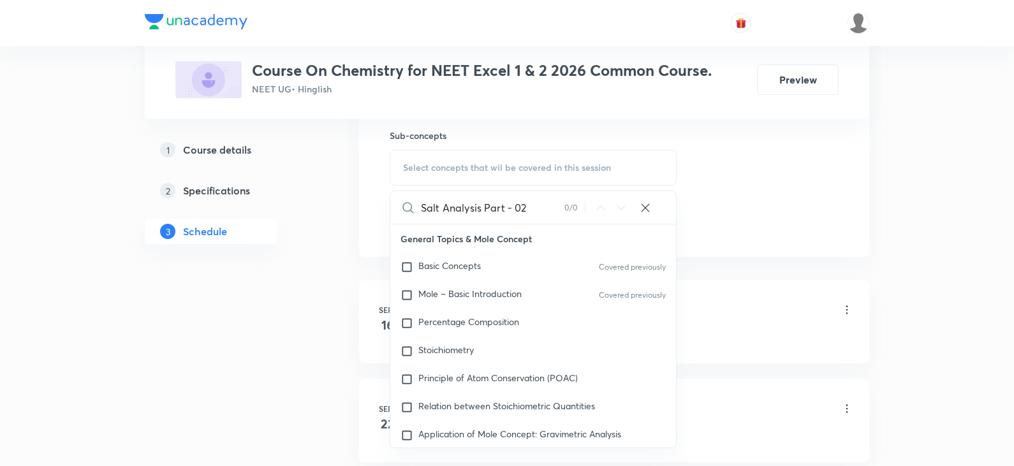
drag, startPoint x: 482, startPoint y: 212, endPoint x: 563, endPoint y: 205, distance: 81.3
click at [563, 205] on input "Salt Analysis Part - 02" at bounding box center [493, 207] width 144 height 33
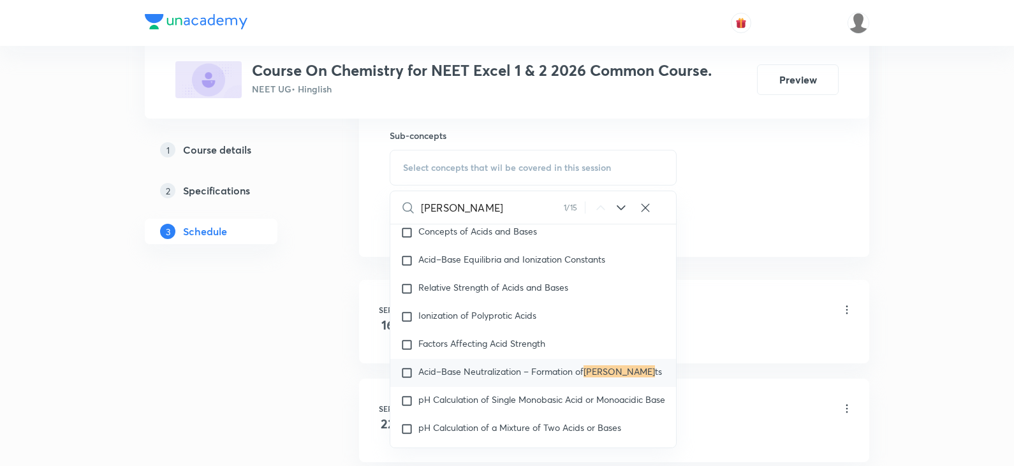
type input "[PERSON_NAME]"
click at [655, 378] on span "ts" at bounding box center [658, 372] width 7 height 12
checkbox input "true"
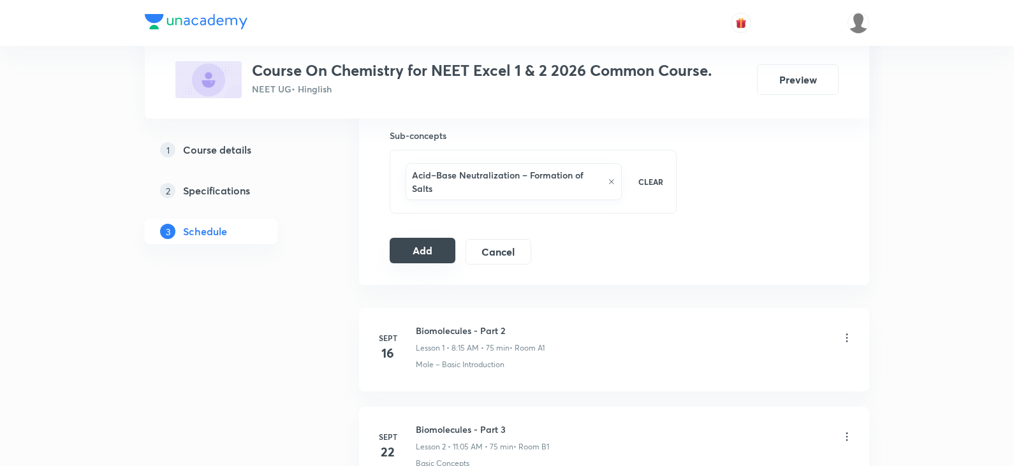
click at [436, 251] on button "Add" at bounding box center [423, 251] width 66 height 26
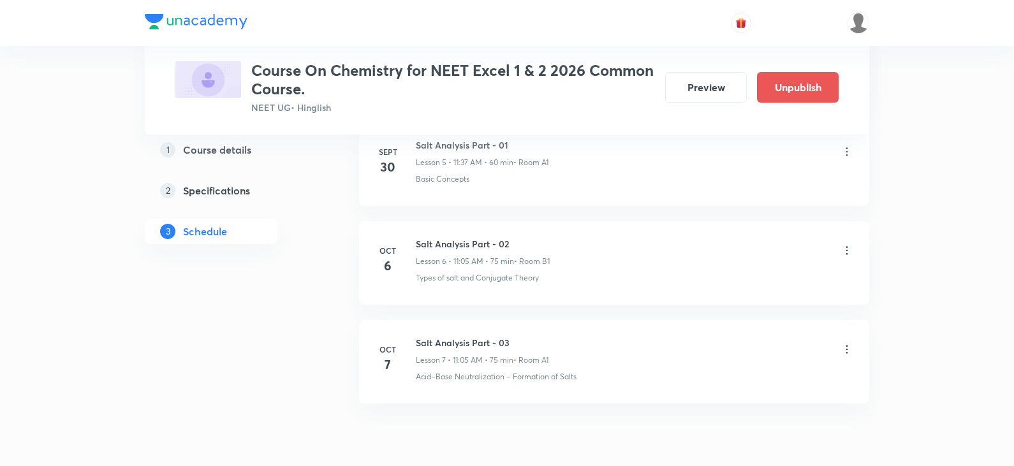
scroll to position [678, 0]
